Goal: Information Seeking & Learning: Learn about a topic

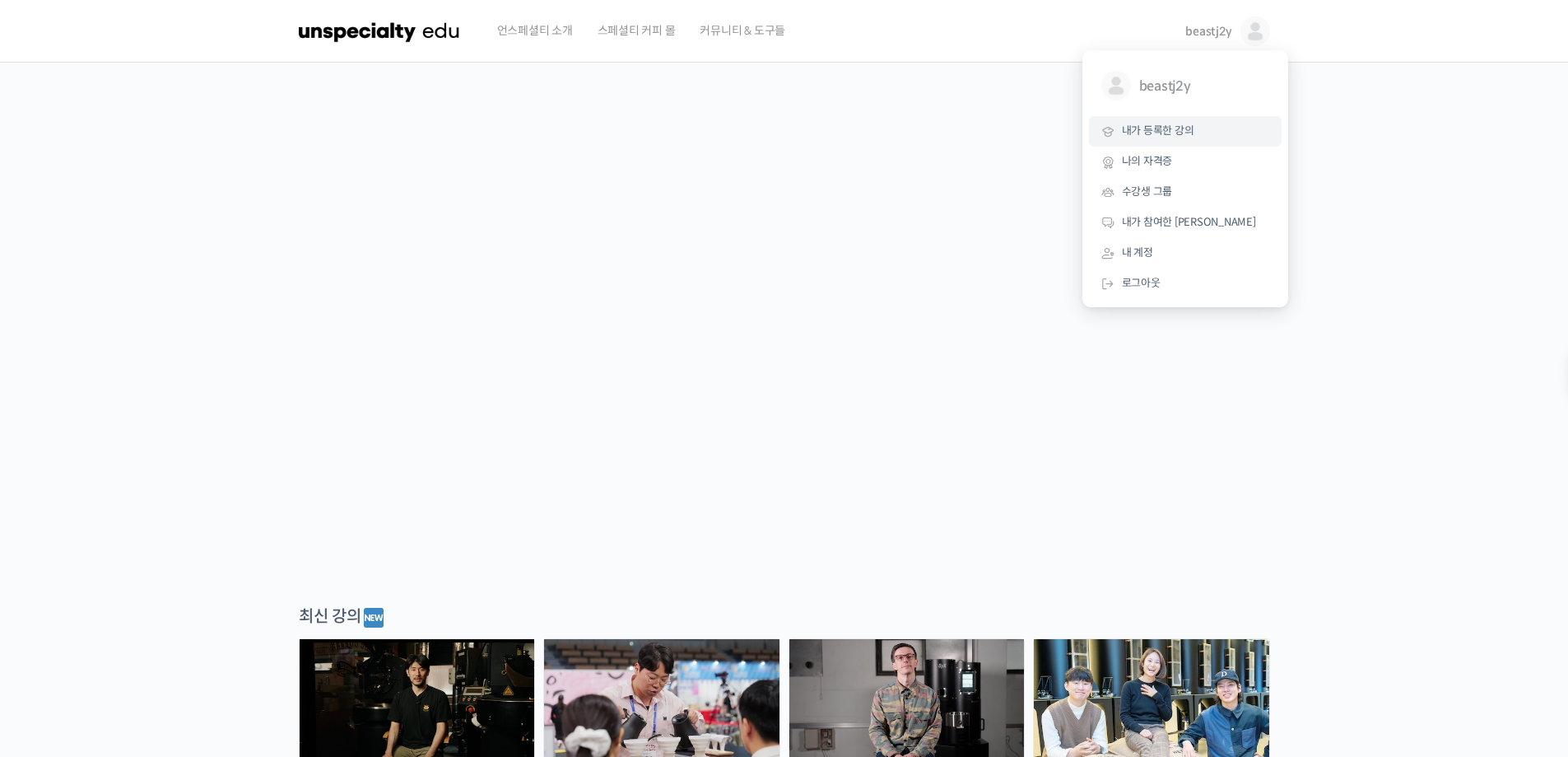
click at [1173, 136] on span "내가 등록한 강의" at bounding box center [1159, 130] width 73 height 14
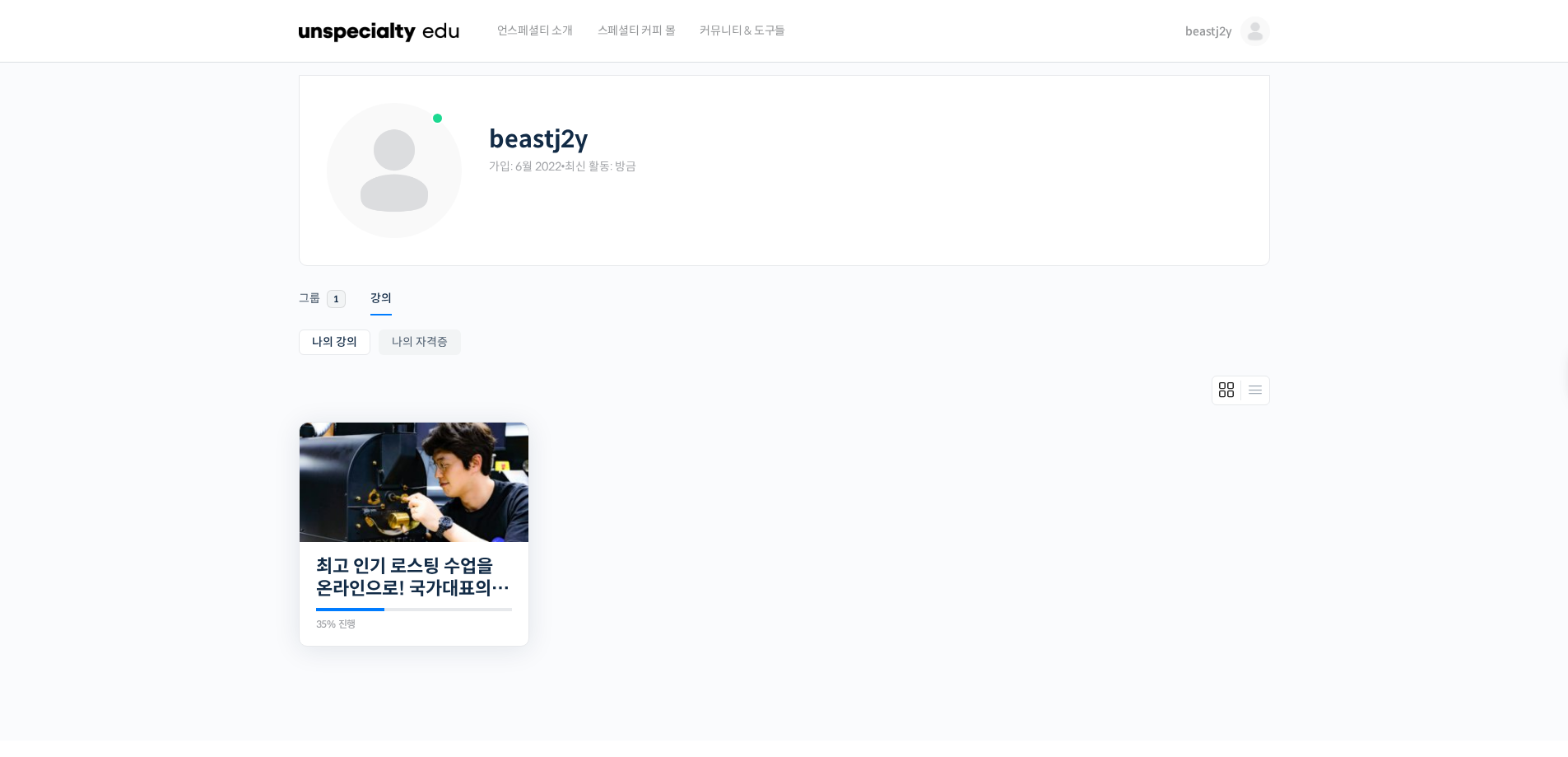
click at [374, 475] on img at bounding box center [414, 482] width 229 height 119
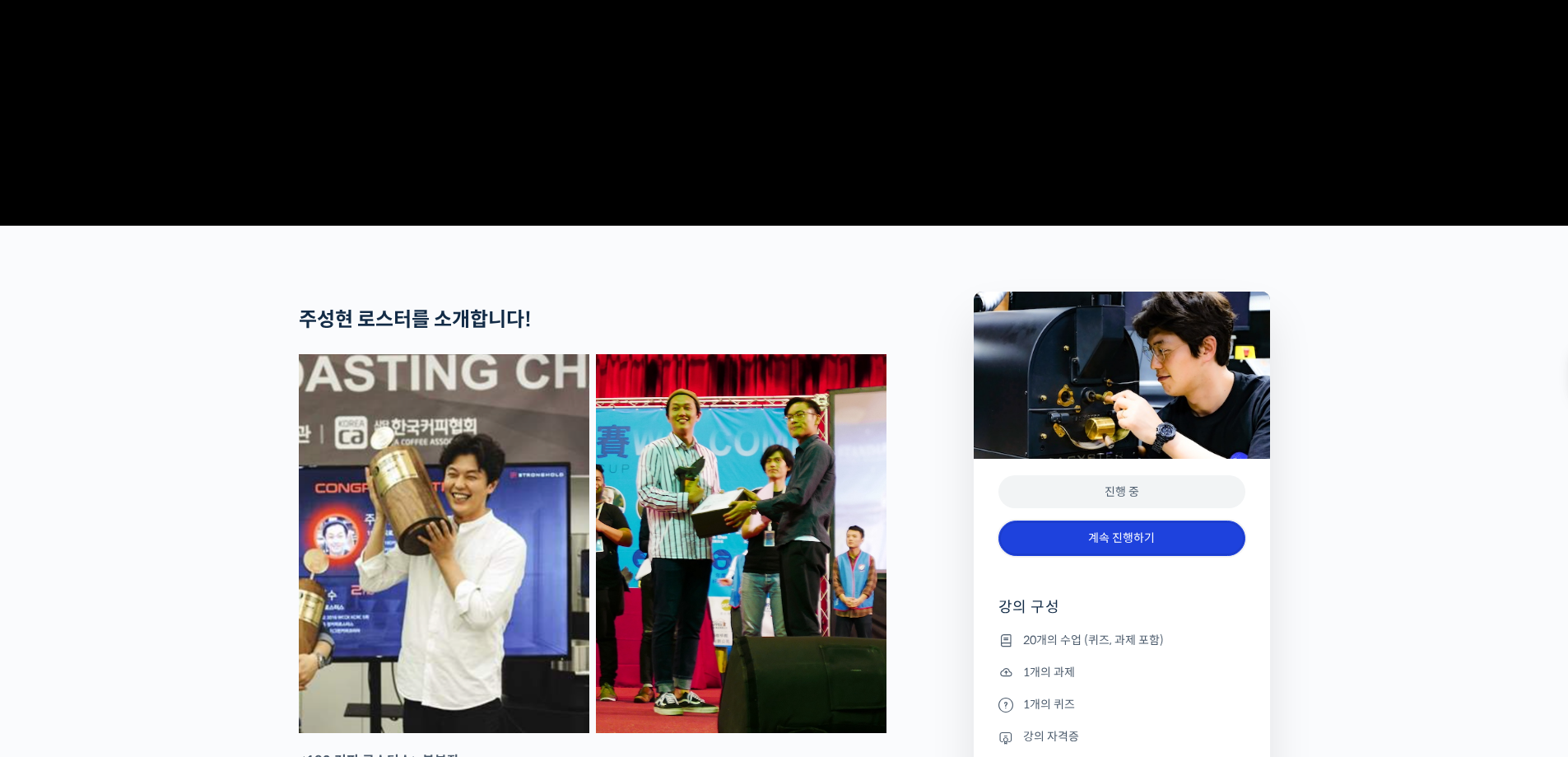
click at [1168, 556] on link "계속 진행하기" at bounding box center [1121, 538] width 247 height 35
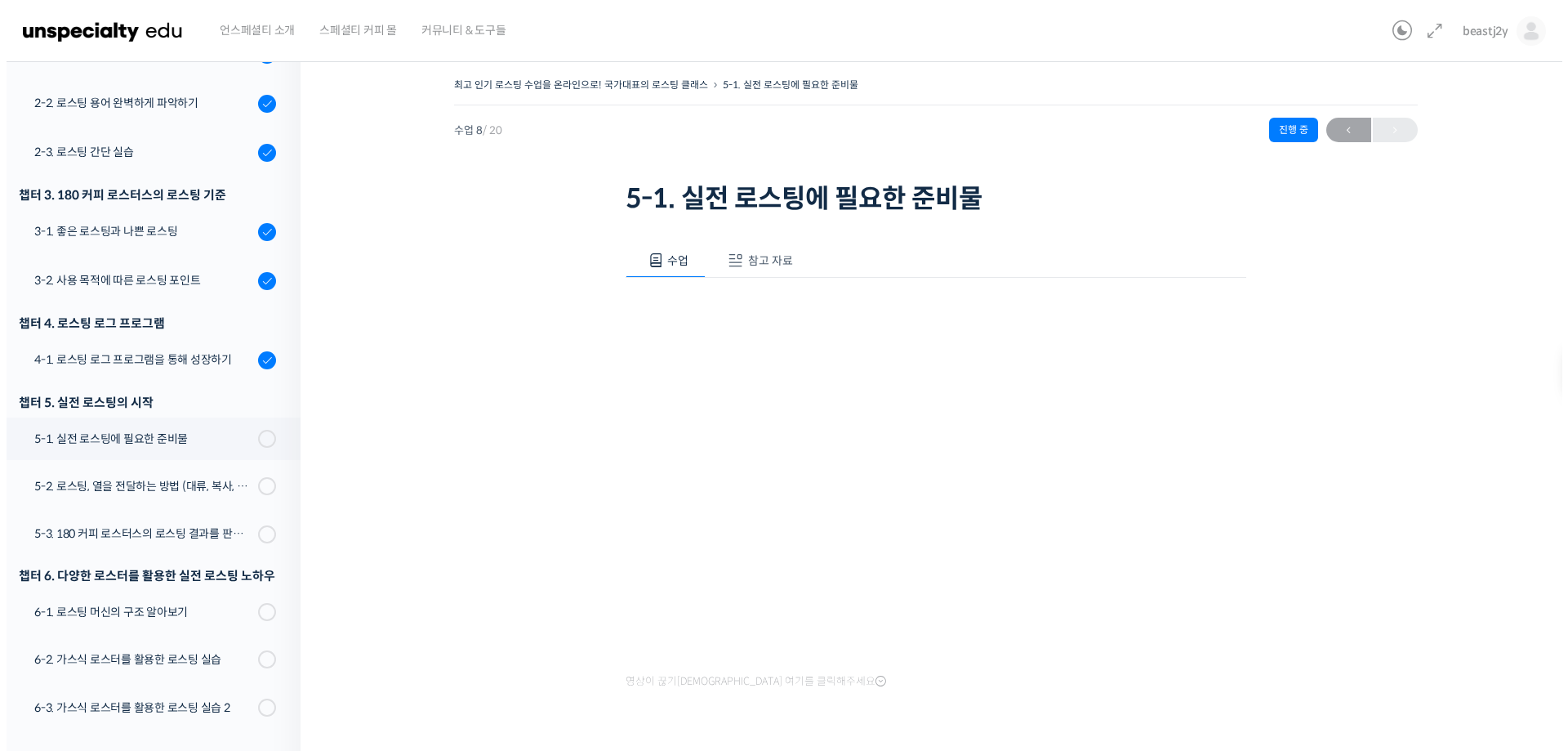
scroll to position [345, 0]
click at [1210, 662] on iframe at bounding box center [930, 487] width 621 height 350
click at [745, 266] on span "참고 자료" at bounding box center [764, 260] width 45 height 15
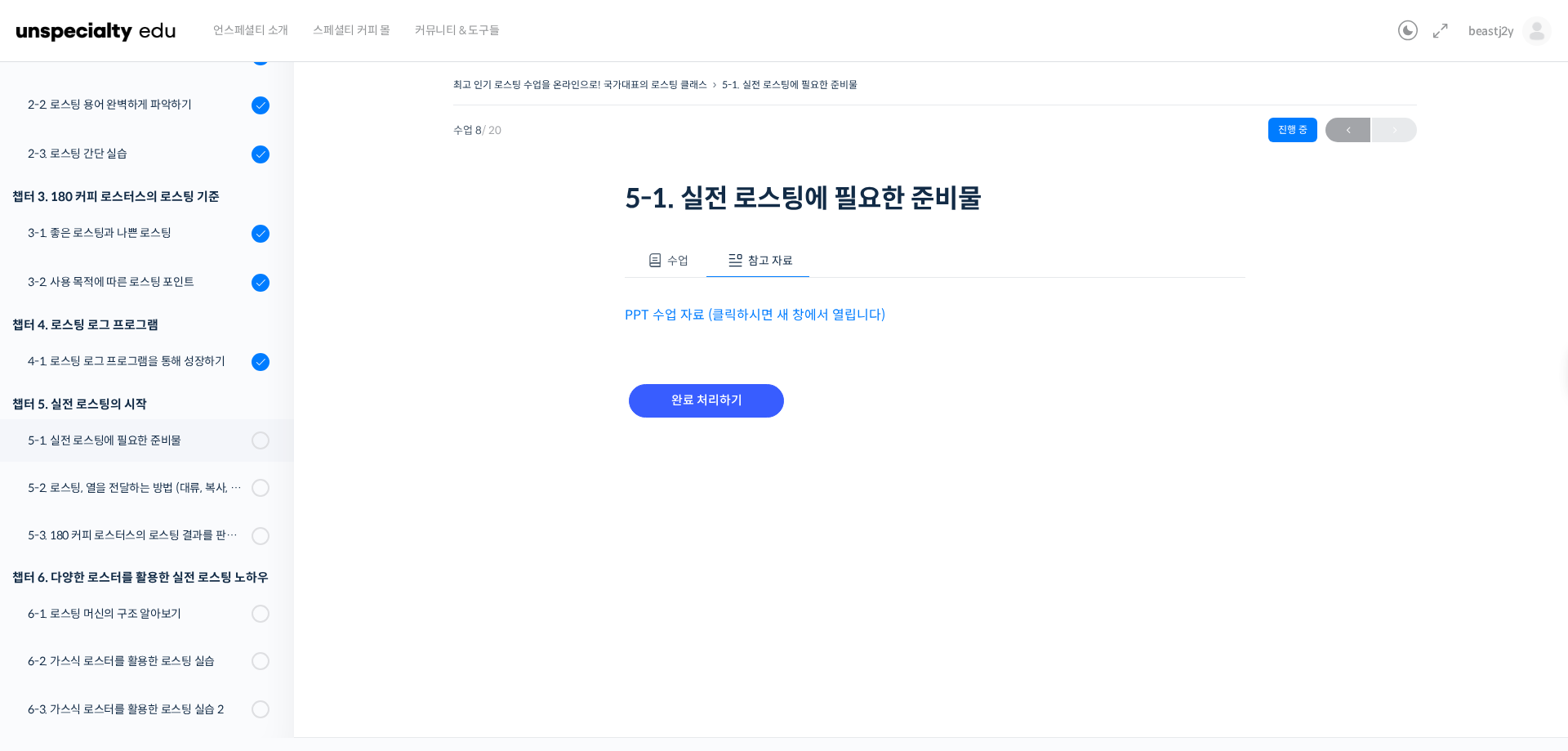
click at [754, 319] on link "PPT 수업 자료 (클릭하시면 새 창에서 열립니다)" at bounding box center [755, 315] width 260 height 18
click at [120, 360] on div "4-1. 로스팅 로그 프로그램을 통해 성장하기" at bounding box center [137, 360] width 219 height 18
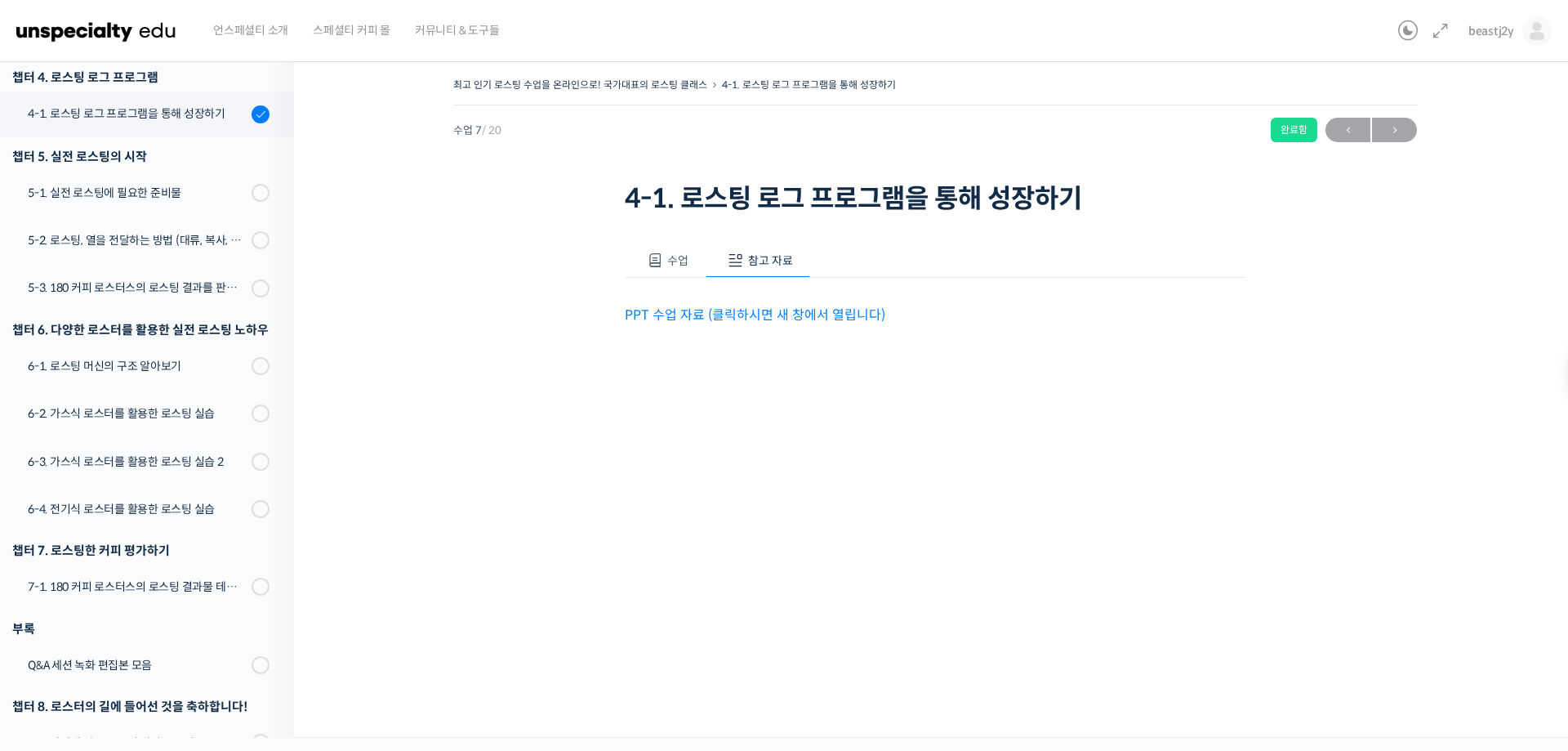
click at [749, 315] on link "PPT 수업 자료 (클릭하시면 새 창에서 열립니다)" at bounding box center [755, 315] width 260 height 18
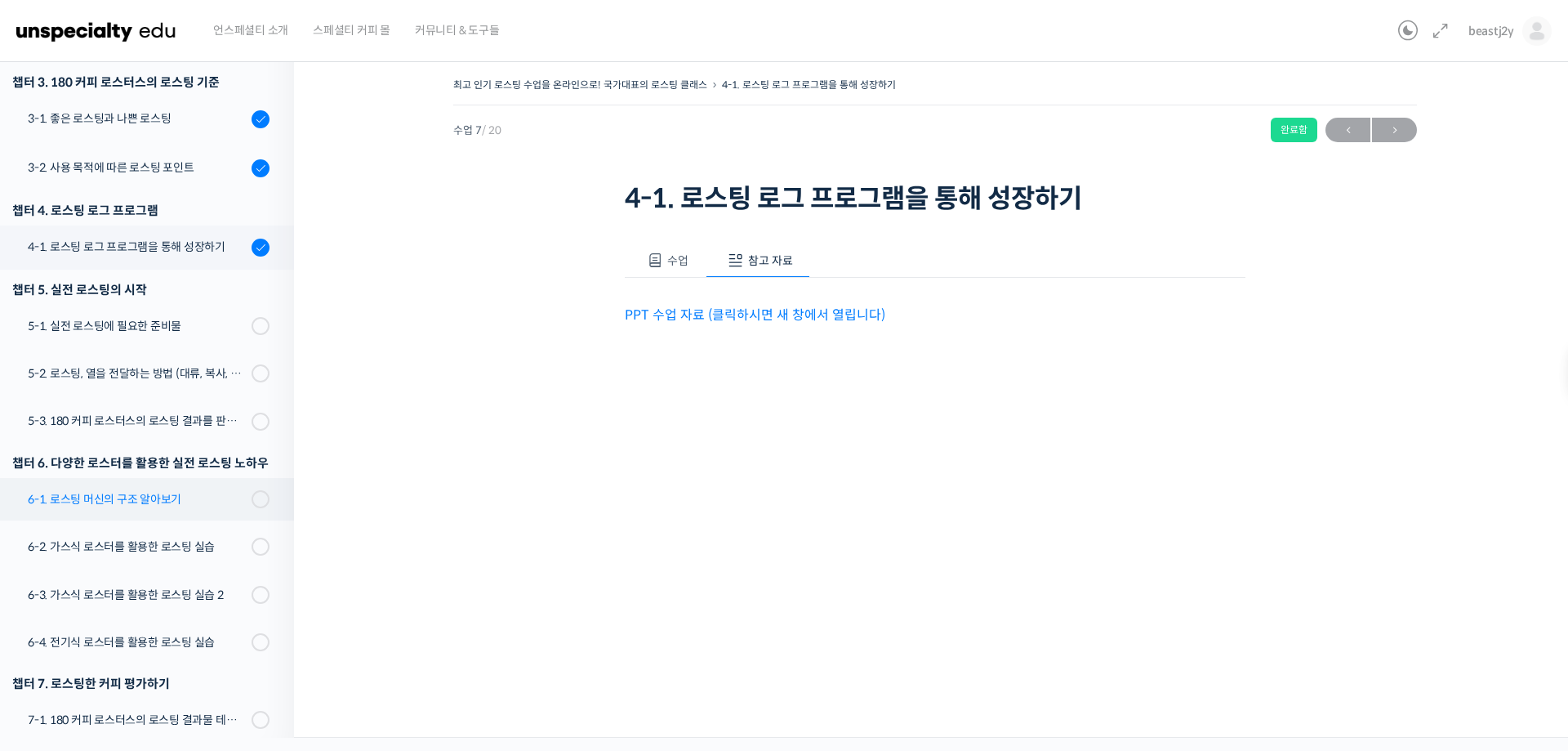
scroll to position [348, 0]
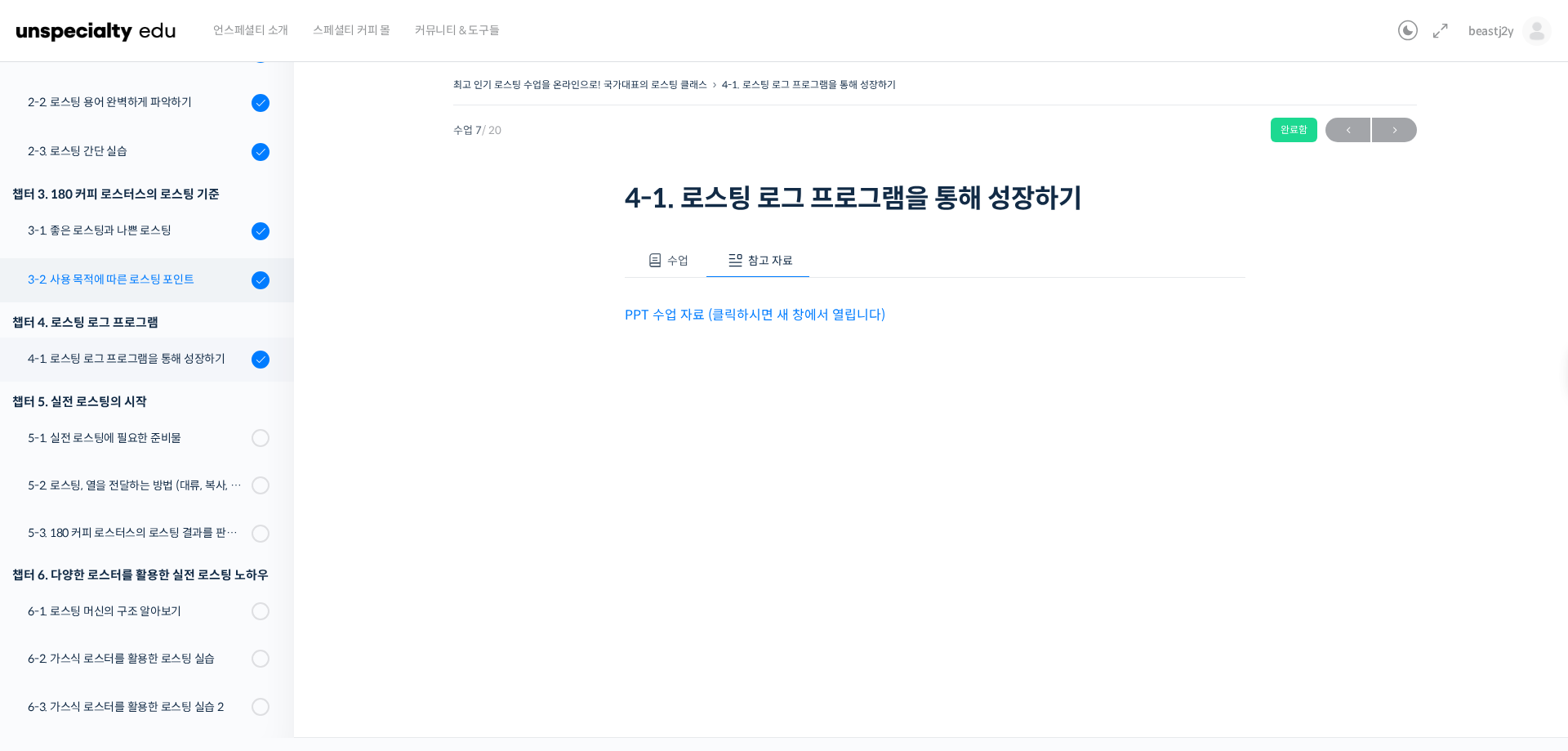
click at [182, 283] on div "3-2. 사용 목적에 따른 로스팅 포인트" at bounding box center [137, 279] width 219 height 18
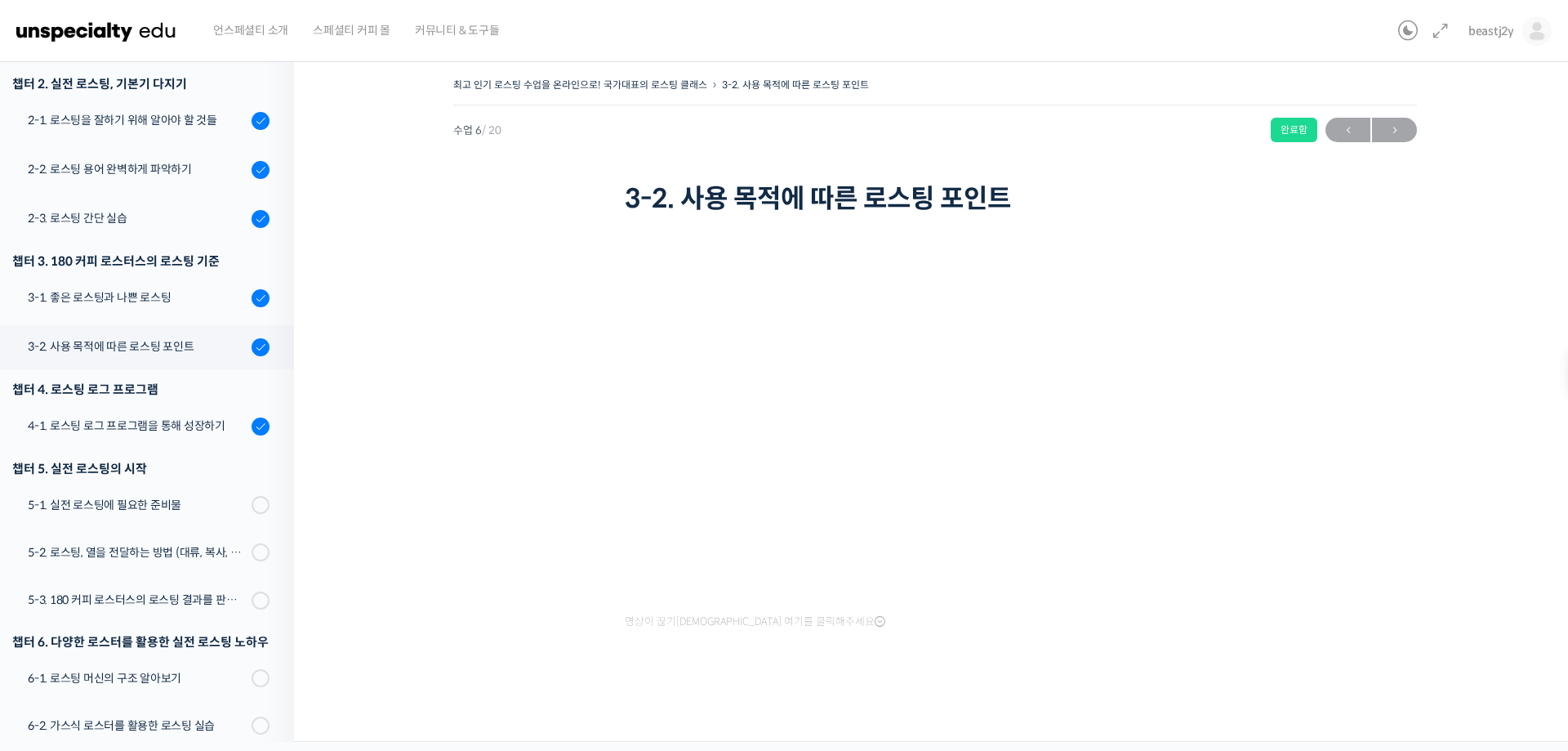
scroll to position [217, 0]
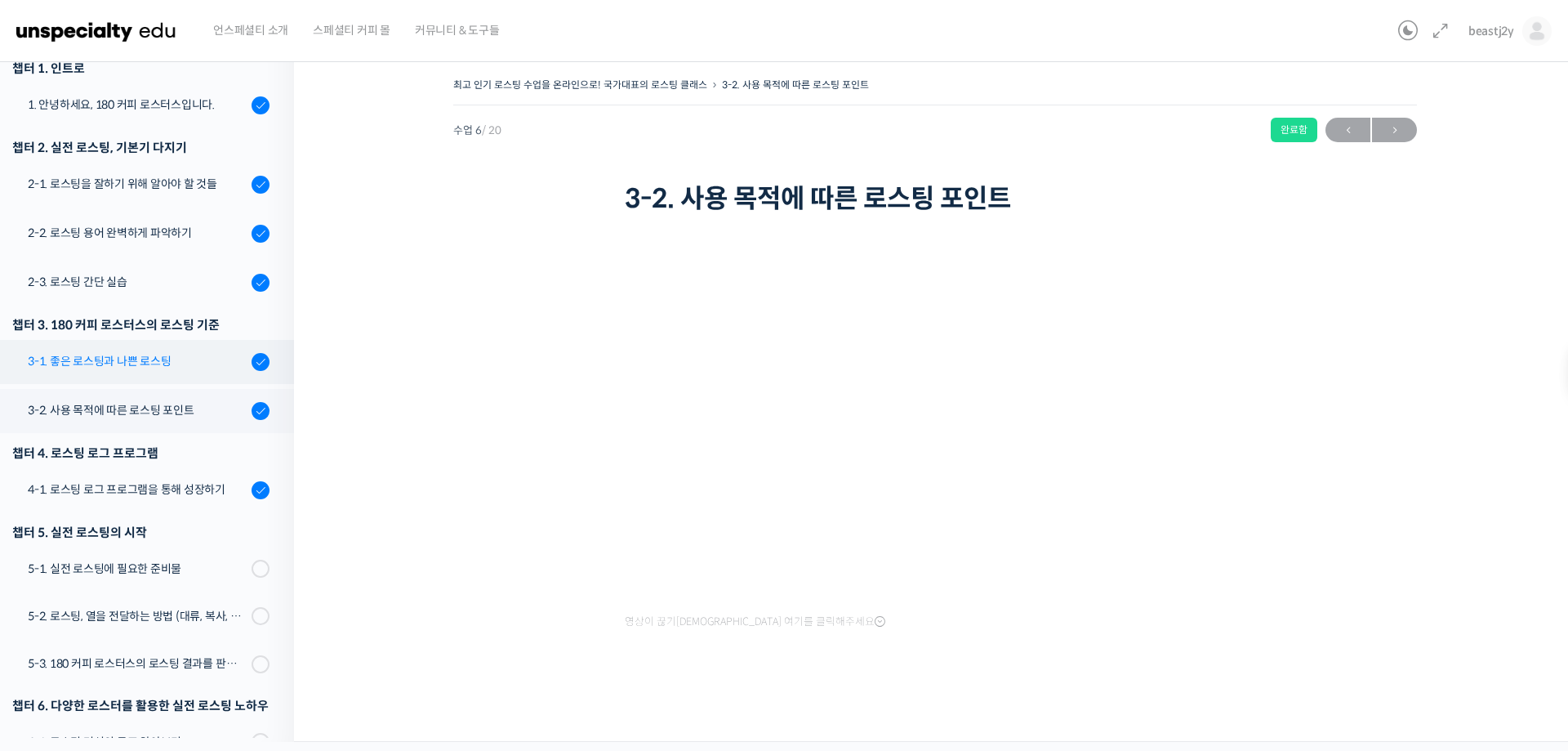
click at [149, 368] on div "3-1. 좋은 로스팅과 나쁜 로스팅" at bounding box center [137, 360] width 219 height 18
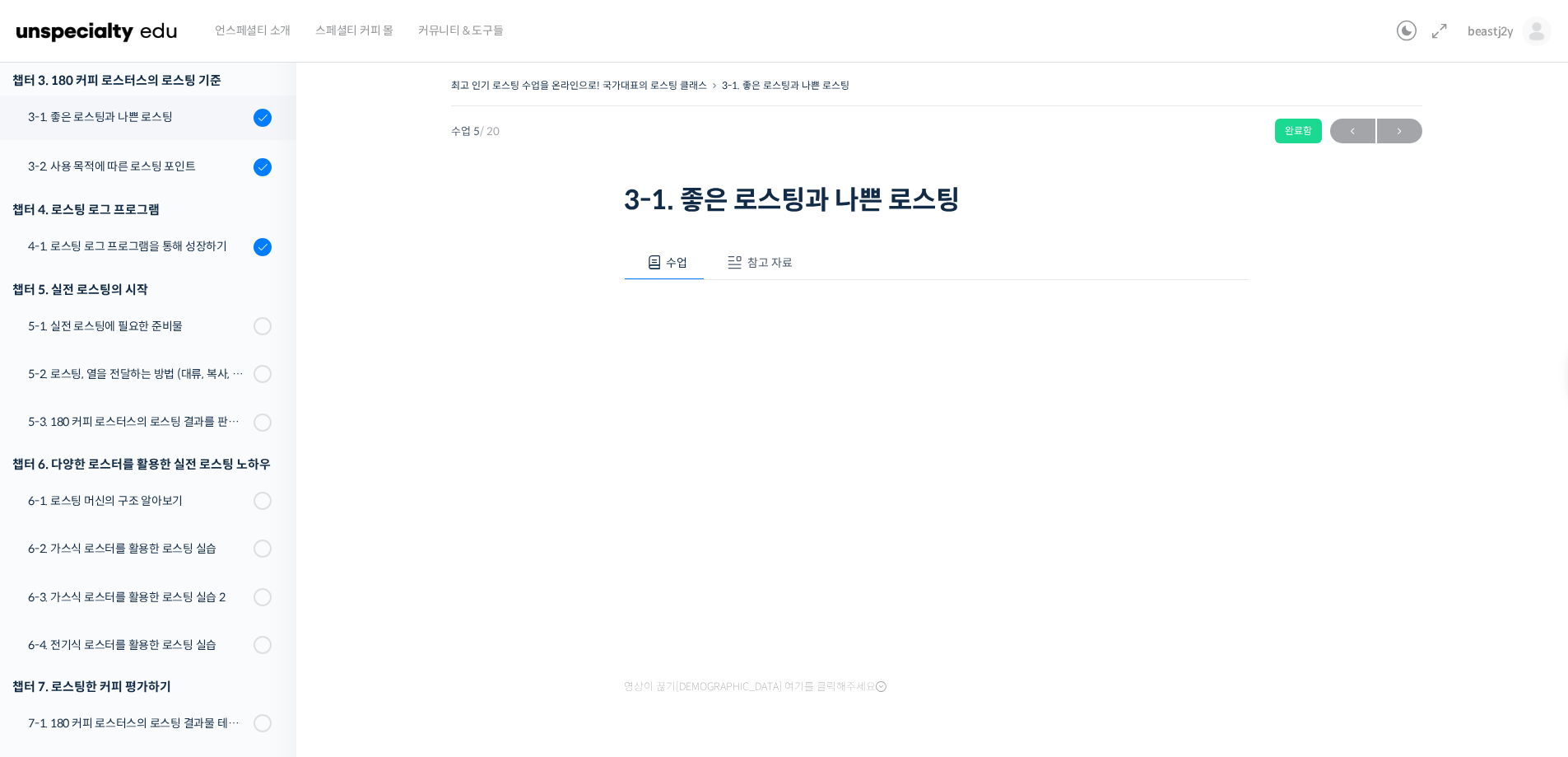
scroll to position [468, 0]
click at [769, 255] on span "참고 자료" at bounding box center [770, 263] width 46 height 15
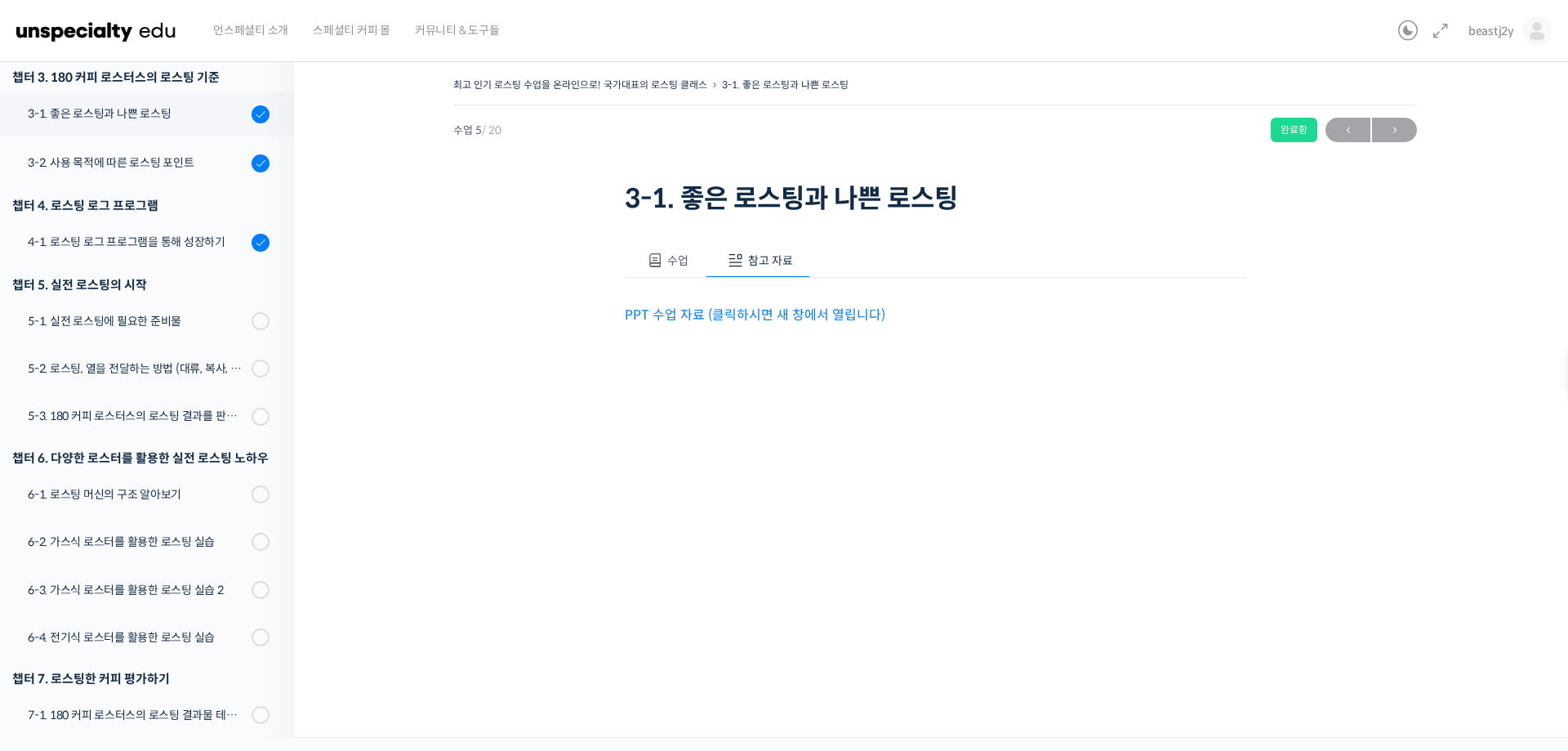
click at [804, 314] on link "PPT 수업 자료 (클릭하시면 새 창에서 열립니다)" at bounding box center [755, 315] width 260 height 18
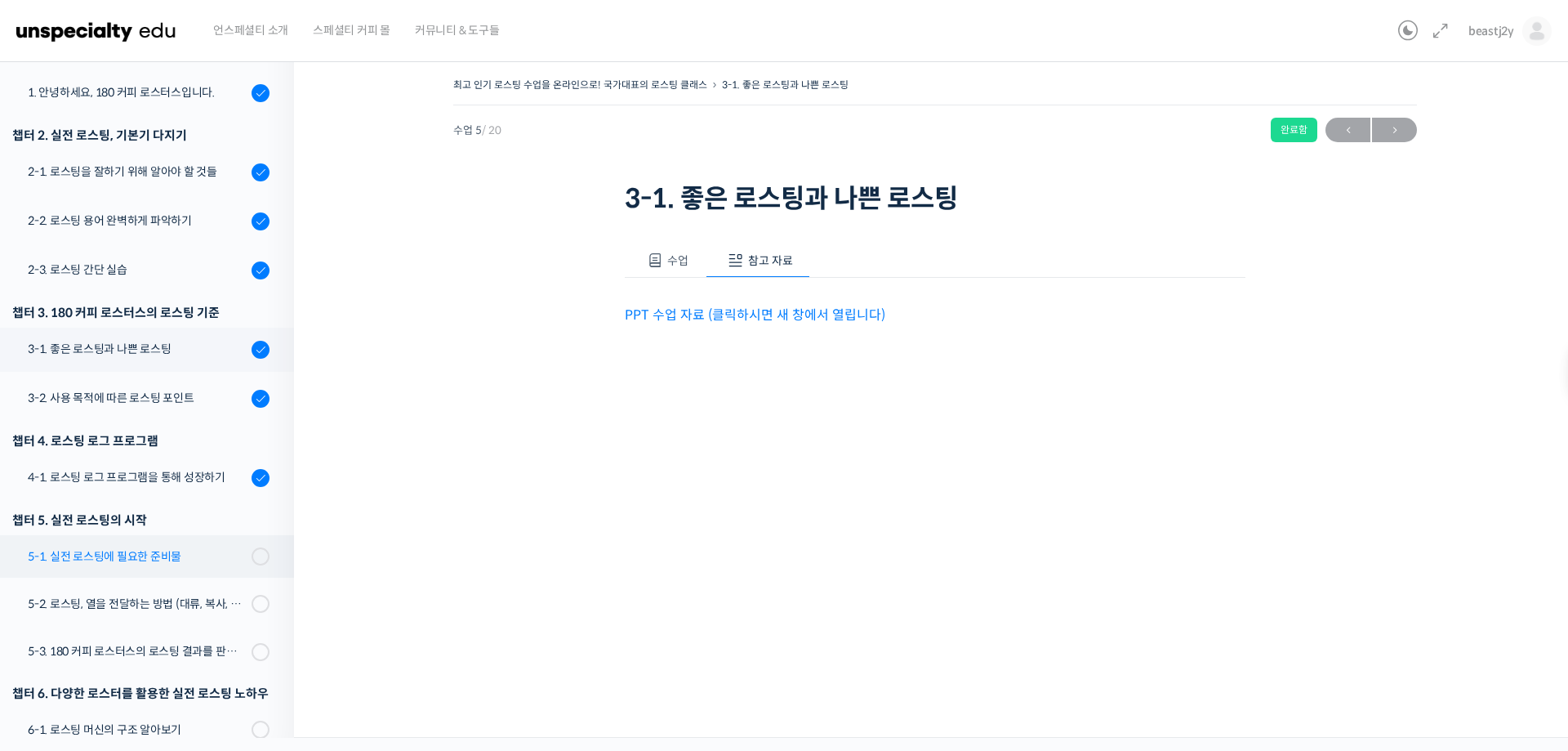
scroll to position [220, 0]
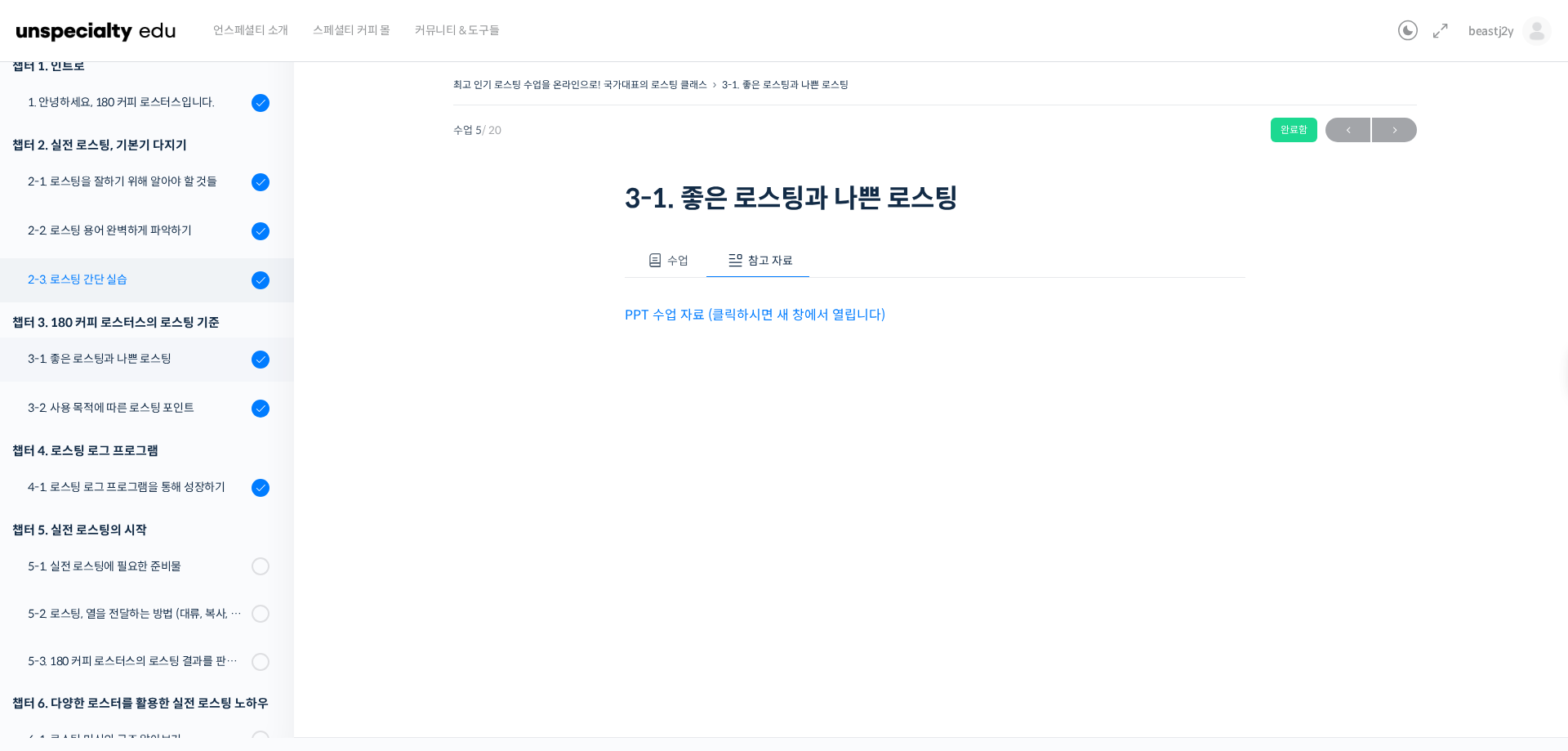
click at [140, 284] on div "2-3. 로스팅 간단 실습" at bounding box center [137, 279] width 219 height 18
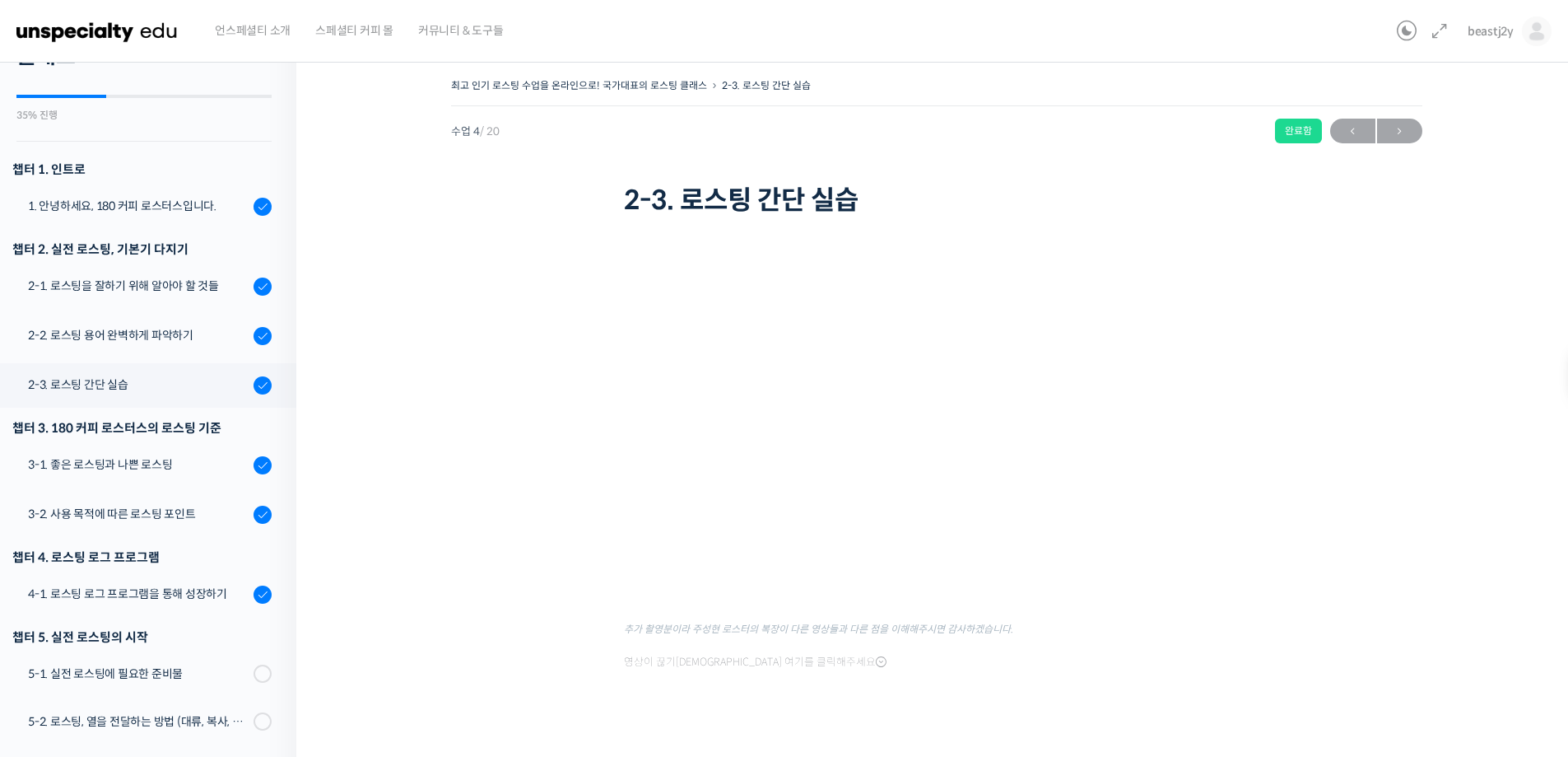
scroll to position [89, 0]
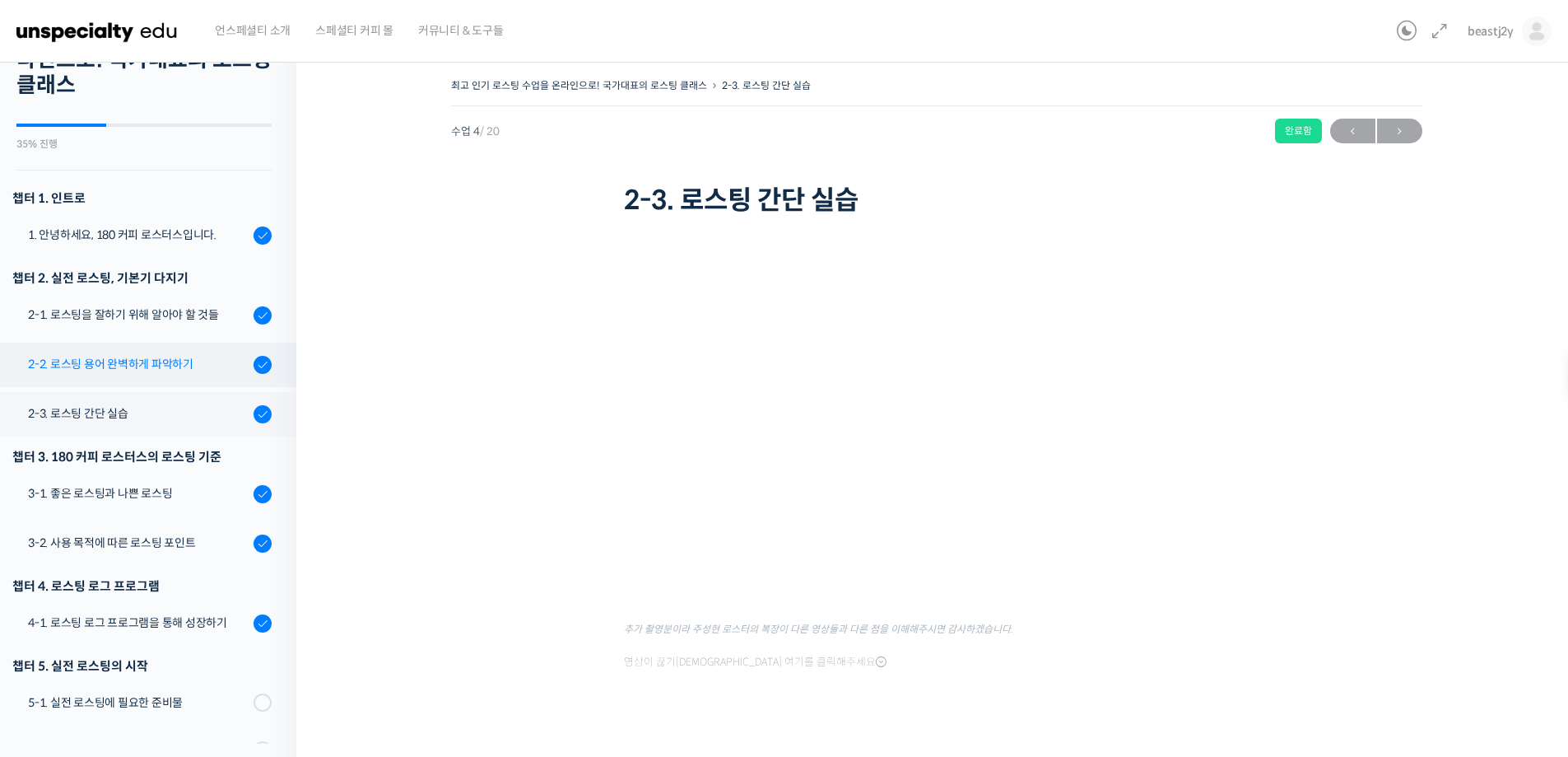
click at [154, 363] on div "2-2. 로스팅 용어 완벽하게 파악하기" at bounding box center [138, 363] width 221 height 18
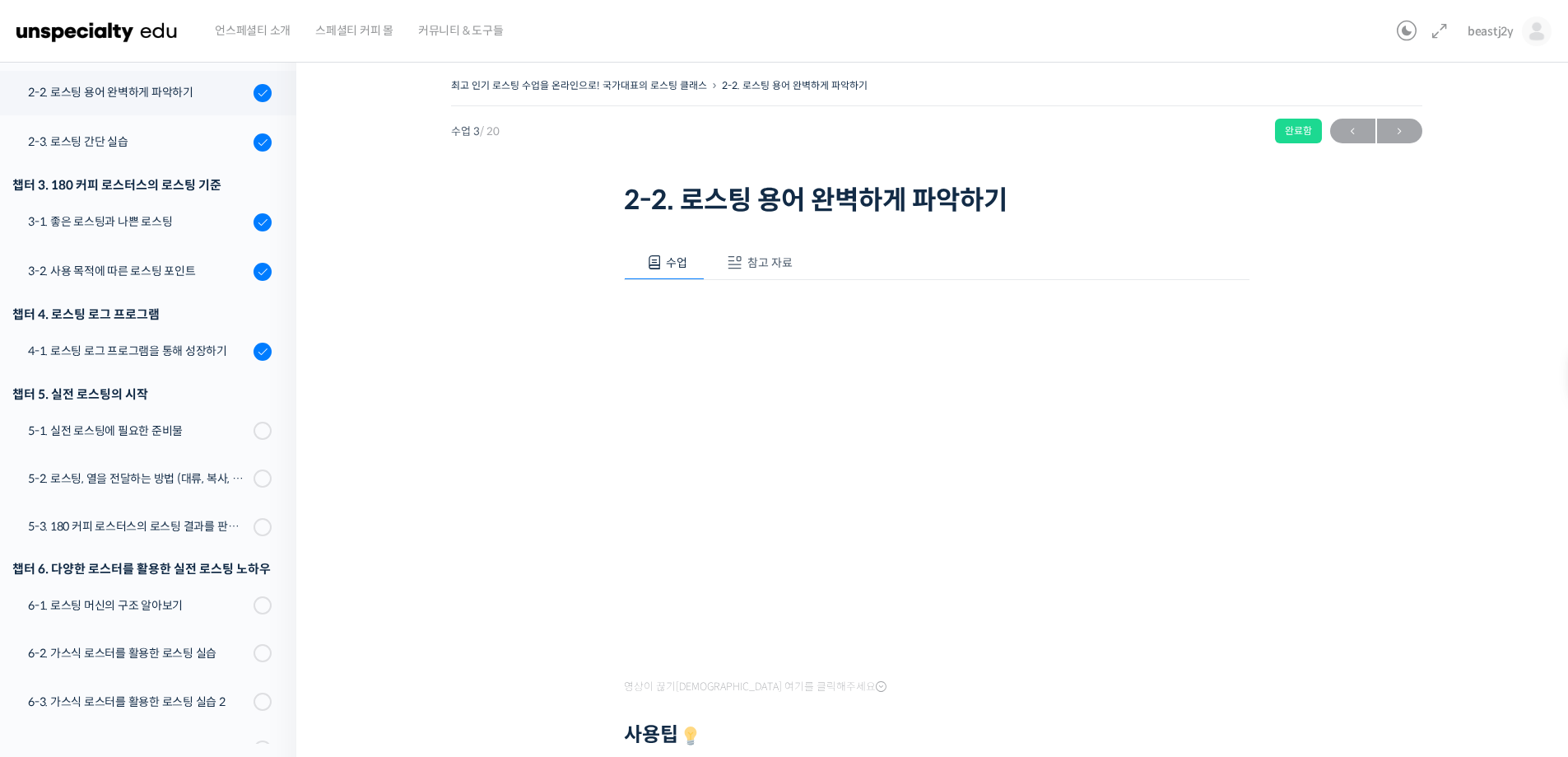
scroll to position [370, 0]
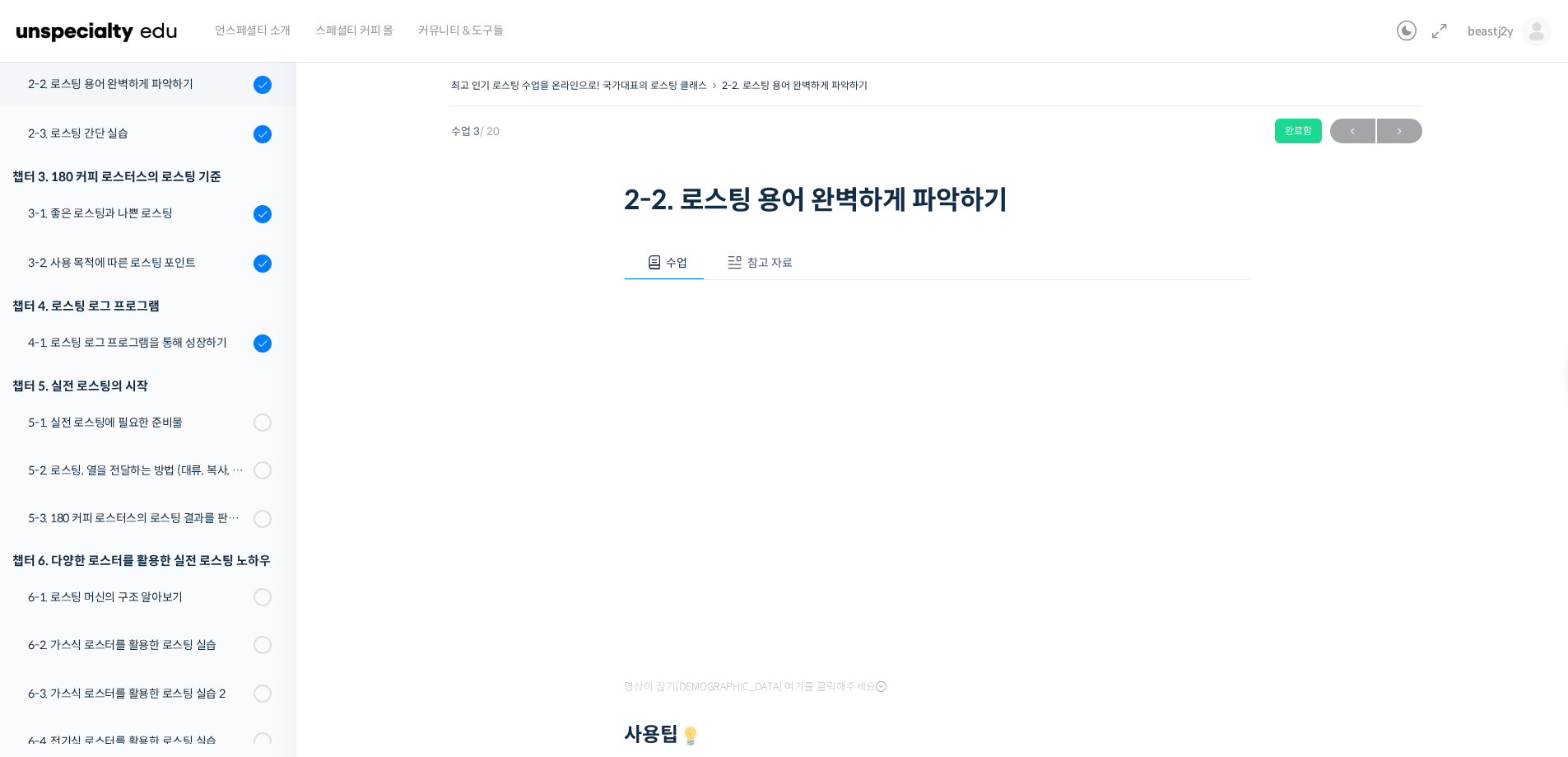
click at [760, 255] on span "참고 자료" at bounding box center [770, 263] width 46 height 15
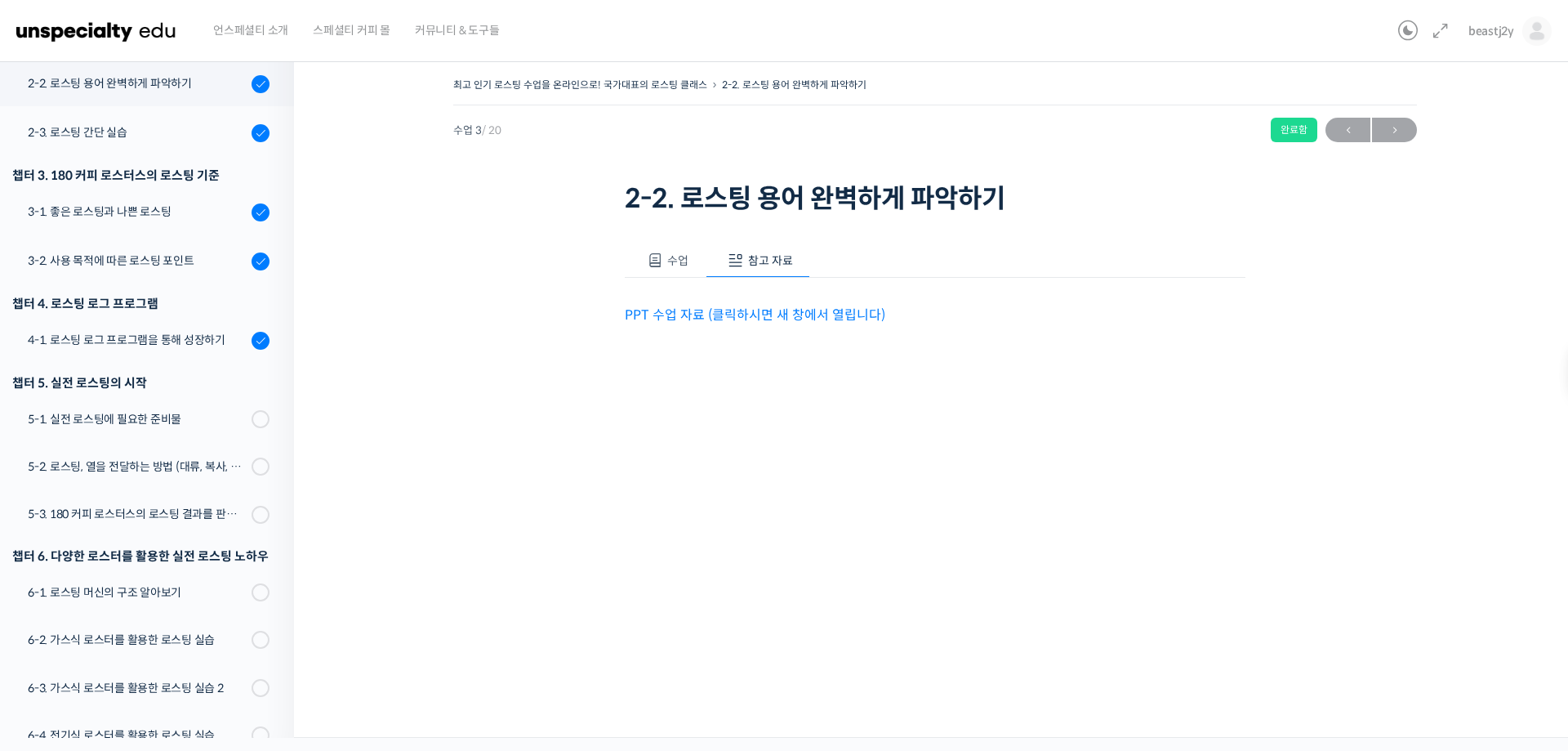
click at [787, 313] on link "PPT 수업 자료 (클릭하시면 새 창에서 열립니다)" at bounding box center [755, 315] width 260 height 18
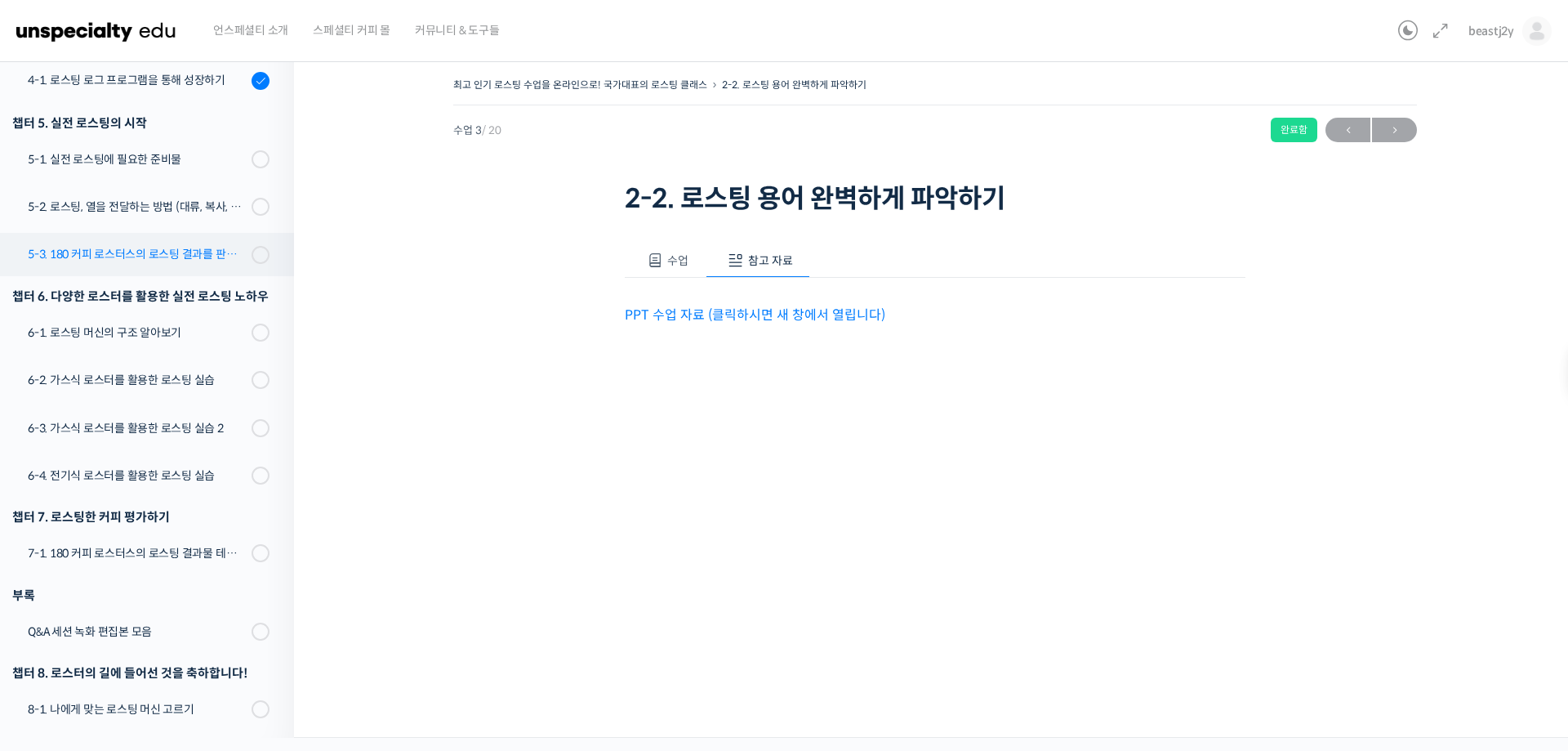
scroll to position [612, 0]
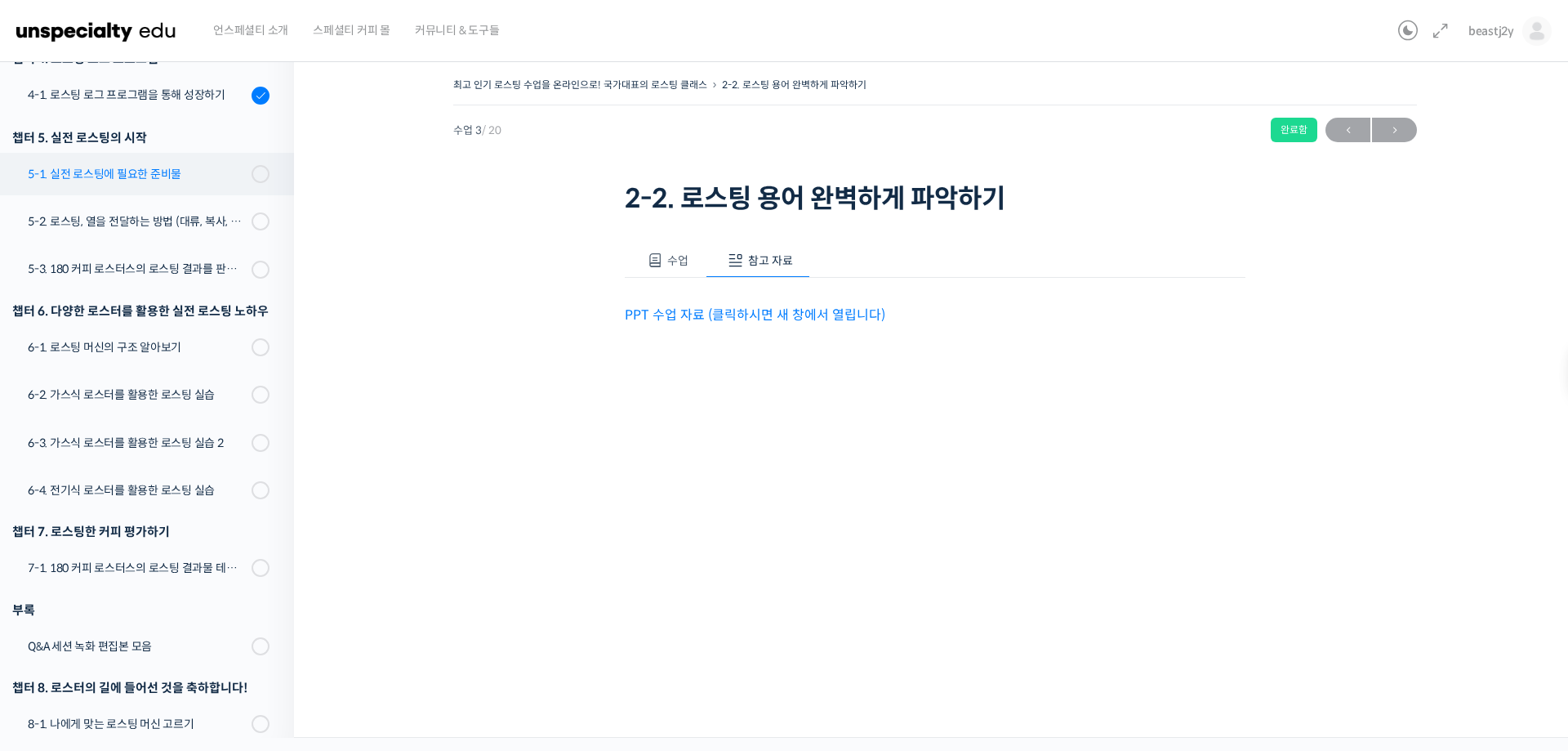
click at [102, 170] on div "5-1. 실전 로스팅에 필요한 준비물" at bounding box center [137, 174] width 219 height 18
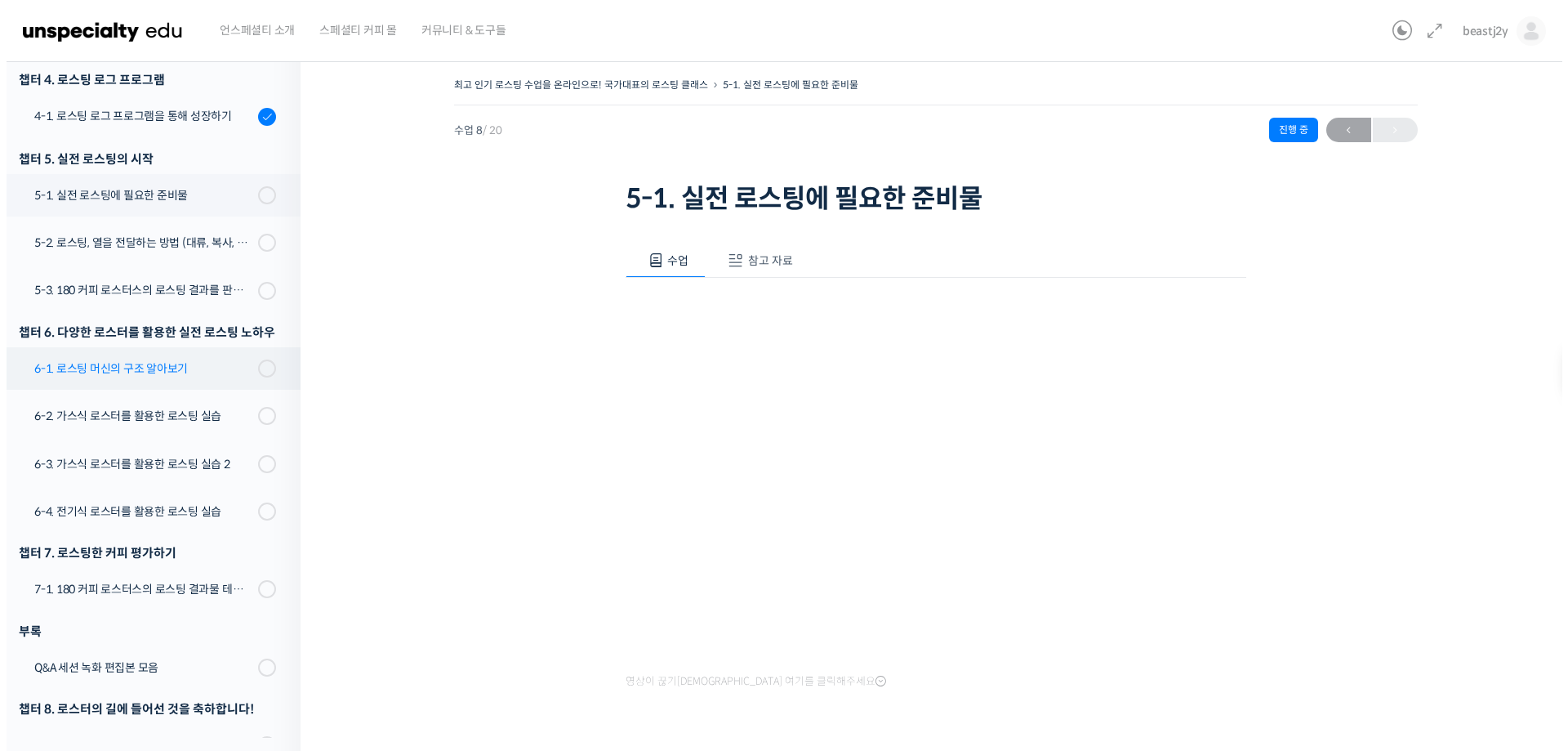
scroll to position [563, 0]
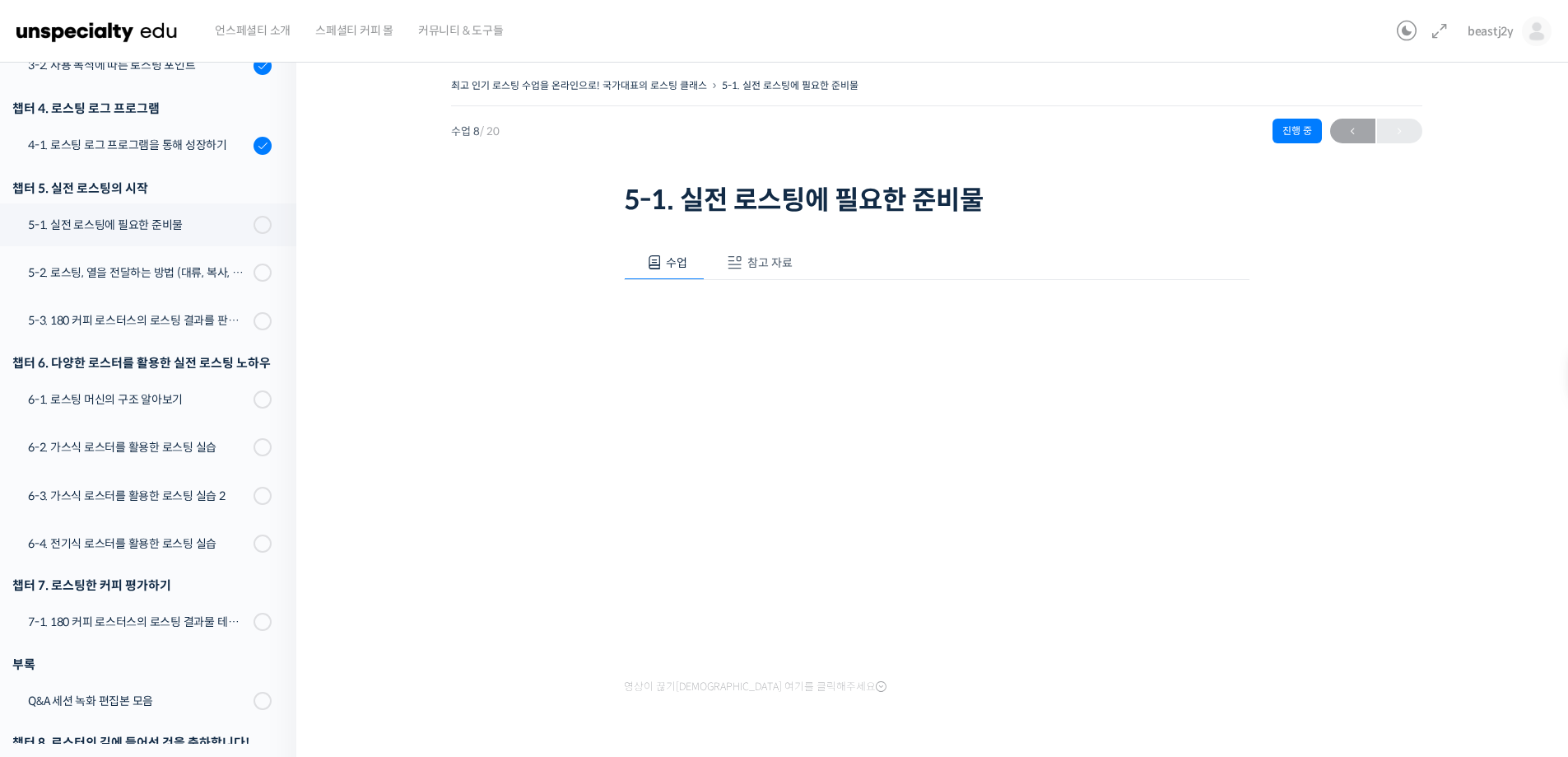
click at [747, 255] on span "참고 자료" at bounding box center [770, 263] width 46 height 15
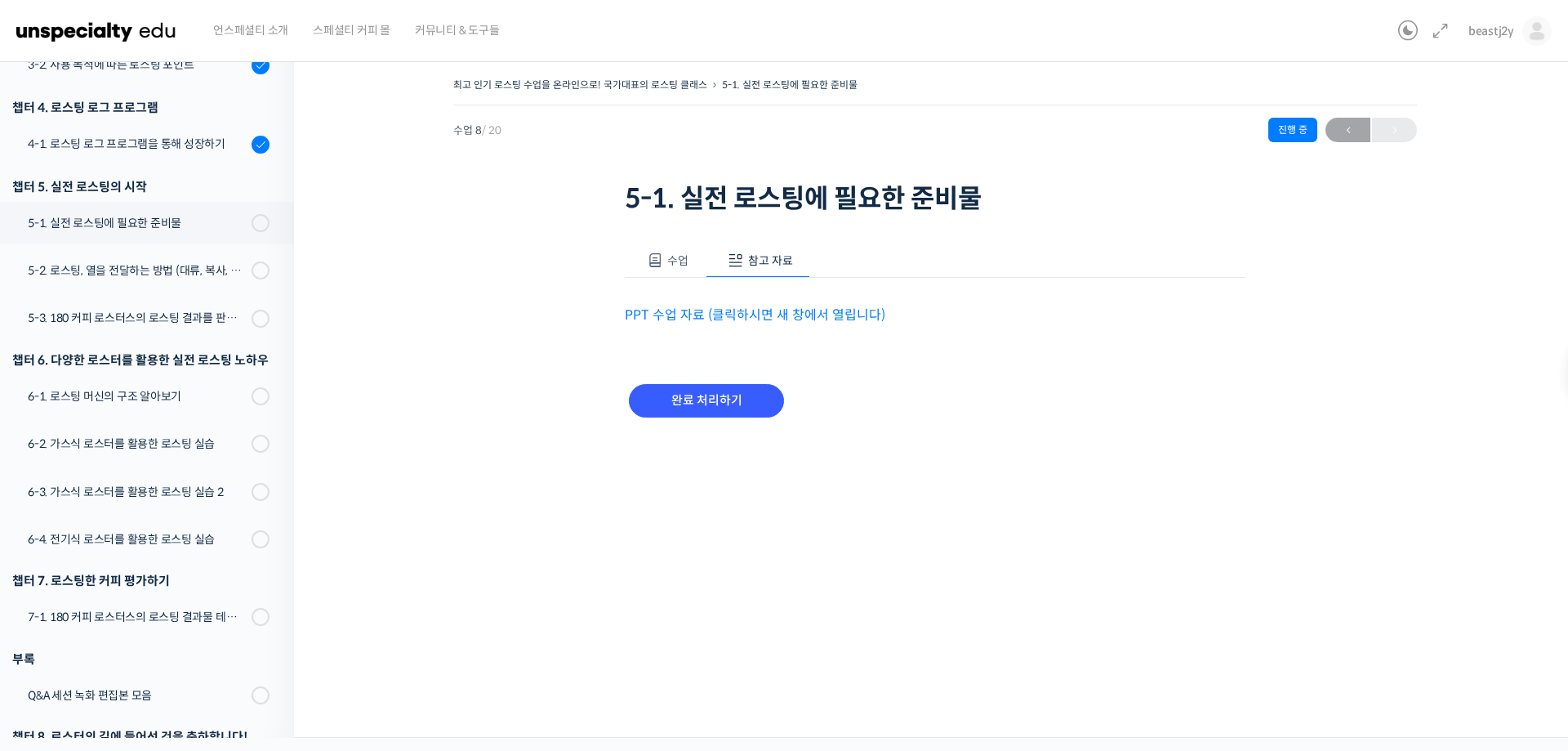
click at [759, 311] on link "PPT 수업 자료 (클릭하시면 새 창에서 열립니다)" at bounding box center [755, 315] width 260 height 18
click at [727, 407] on input "완료 처리하기" at bounding box center [706, 401] width 155 height 33
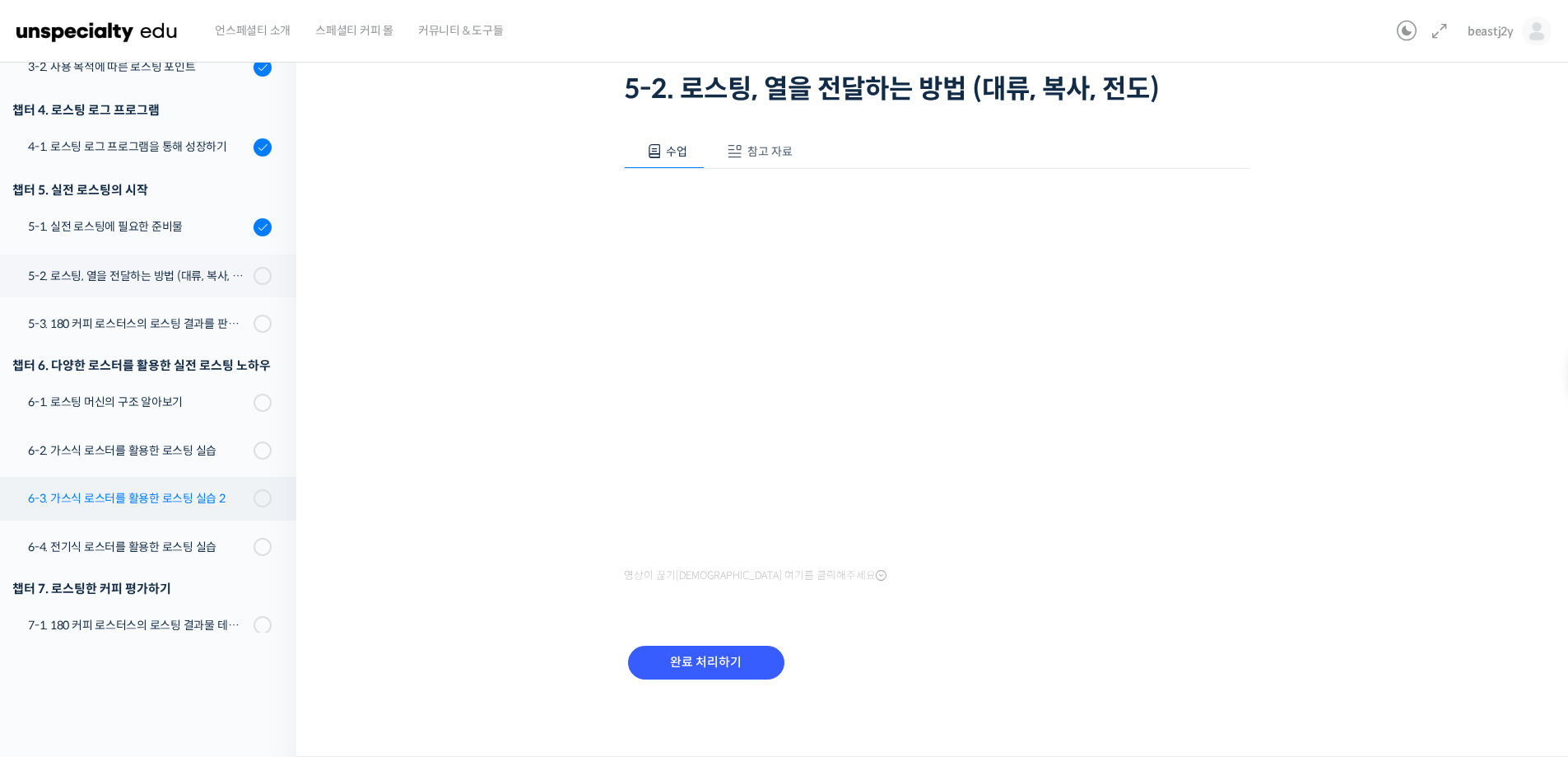
scroll to position [453, 0]
